Goal: Navigation & Orientation: Go to known website

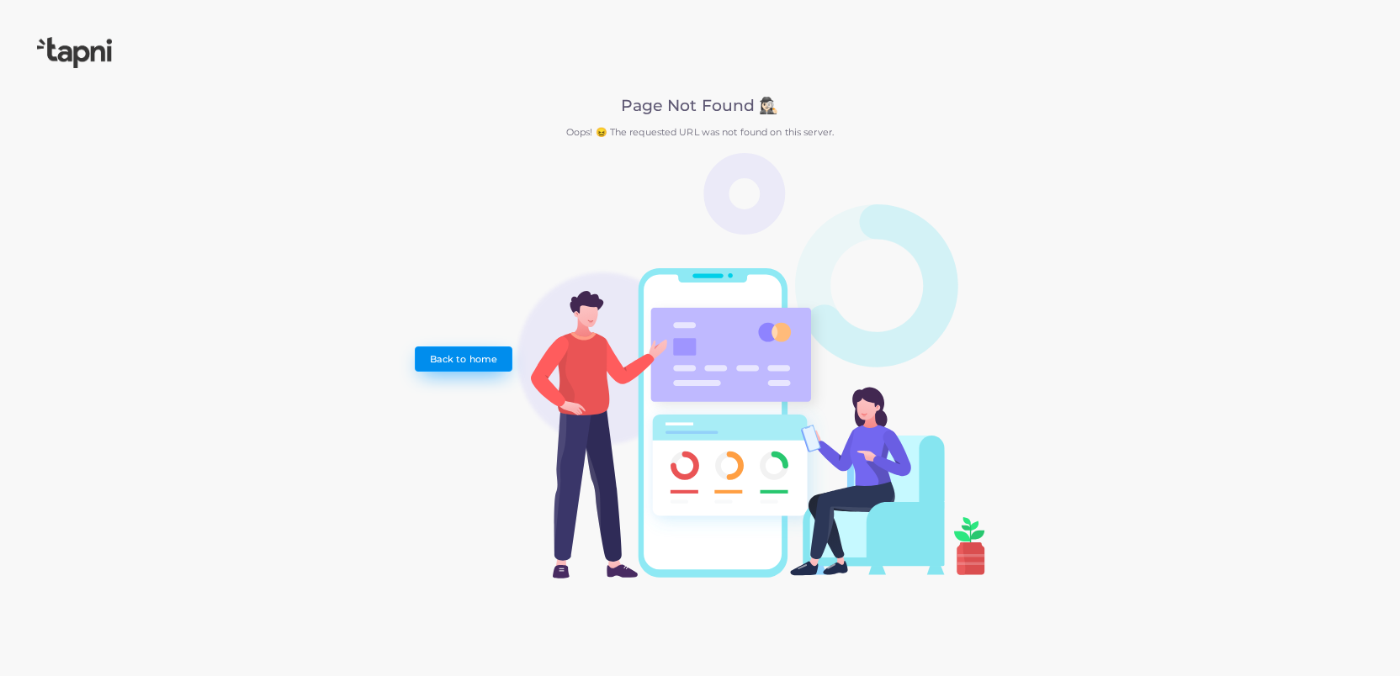
click at [460, 348] on link "Back to home" at bounding box center [463, 359] width 97 height 25
click at [500, 355] on link "Back to home" at bounding box center [463, 359] width 97 height 25
